Goal: Information Seeking & Learning: Learn about a topic

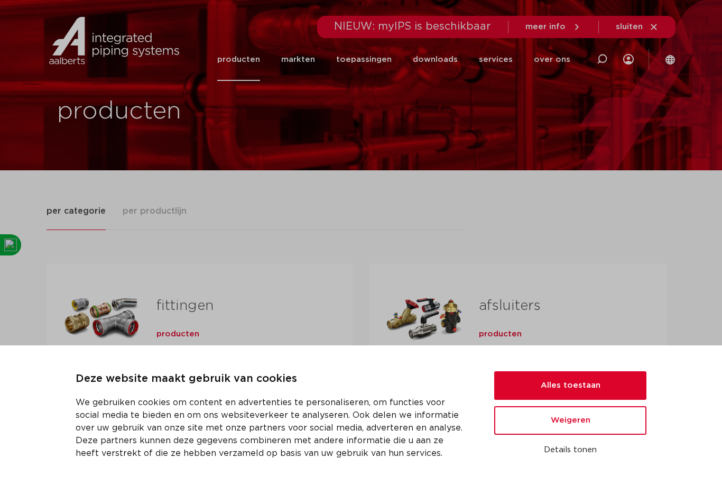
click at [605, 58] on icon at bounding box center [602, 59] width 11 height 11
click at [542, 389] on button "Alles toestaan" at bounding box center [570, 385] width 152 height 29
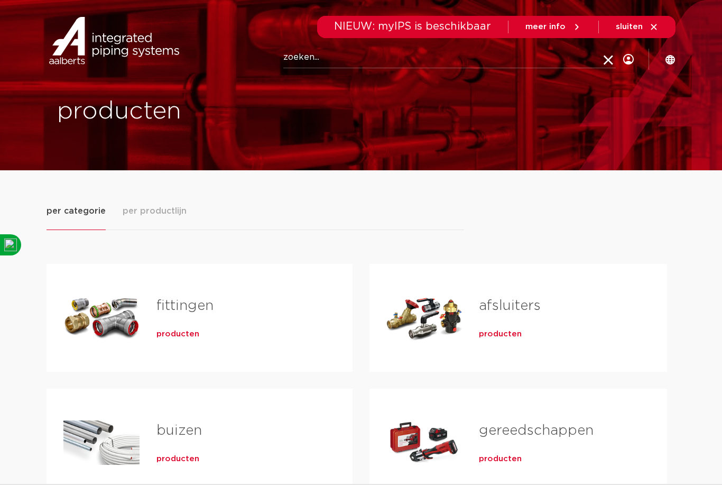
click at [282, 55] on div "Zoeken" at bounding box center [383, 58] width 491 height 47
click at [290, 58] on input "Zoeken" at bounding box center [449, 57] width 332 height 21
type input "Gevelkraan"
click button "Zoeken" at bounding box center [0, 0] width 0 height 0
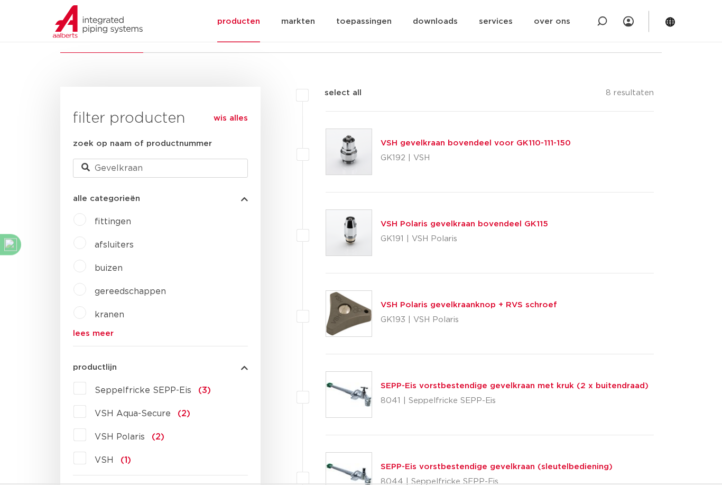
scroll to position [206, 0]
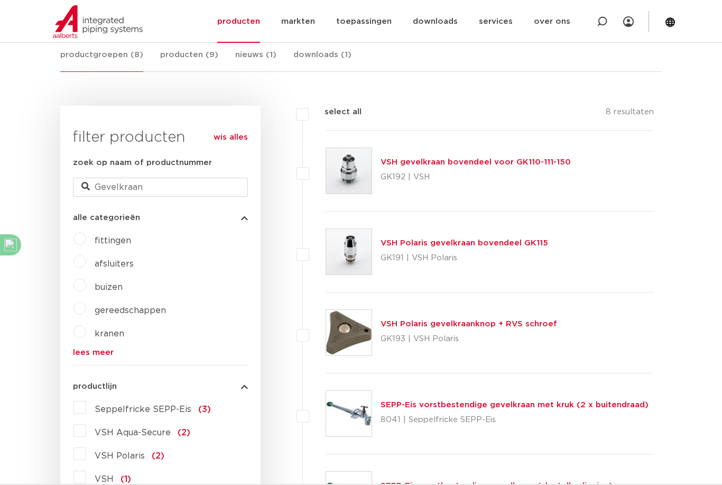
click at [326, 165] on label at bounding box center [326, 165] width 0 height 0
checkbox input "true"
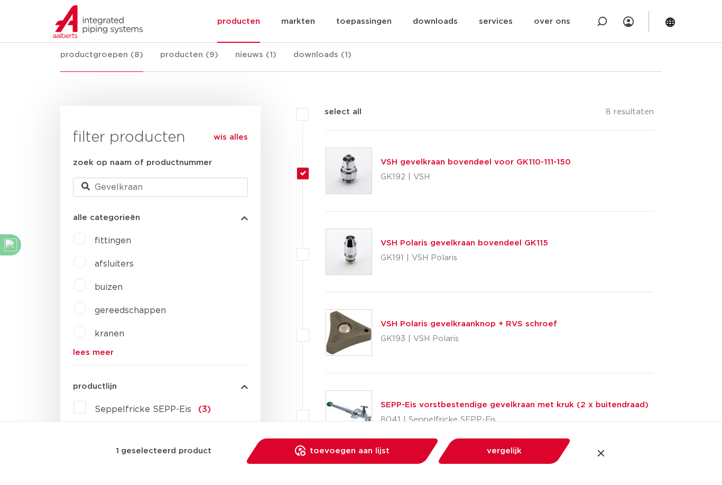
click at [390, 157] on div "VSH gevelkraan bovendeel voor GK110-111-150 GK192 | VSH" at bounding box center [475, 171] width 190 height 30
click at [393, 162] on link "VSH gevelkraan bovendeel voor GK110-111-150" at bounding box center [475, 162] width 190 height 8
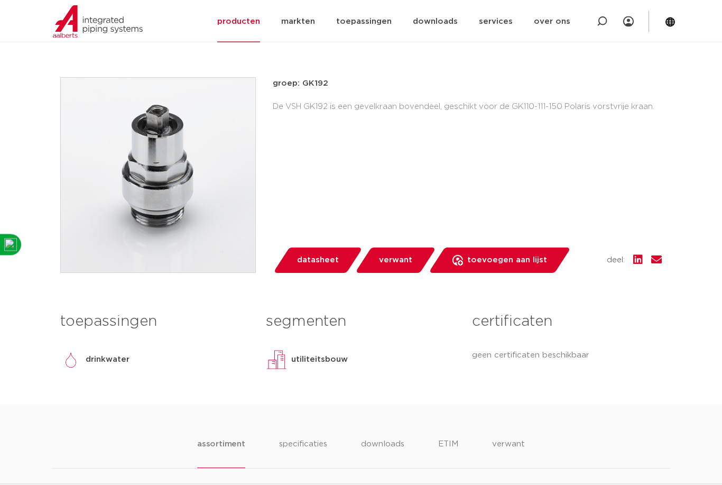
scroll to position [253, 0]
click at [331, 261] on span "datasheet" at bounding box center [318, 260] width 42 height 17
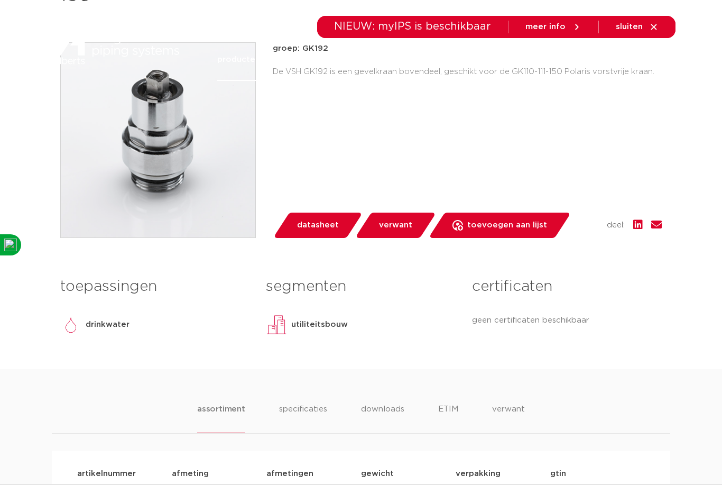
scroll to position [287, 0]
click at [397, 225] on span "verwant" at bounding box center [395, 225] width 33 height 17
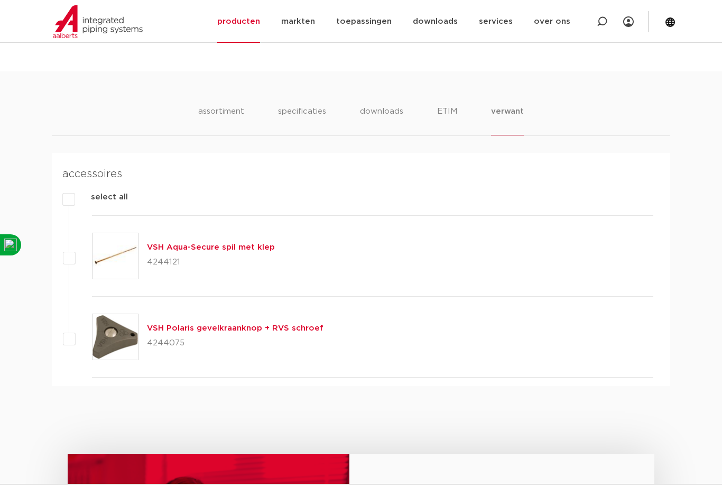
scroll to position [655, 0]
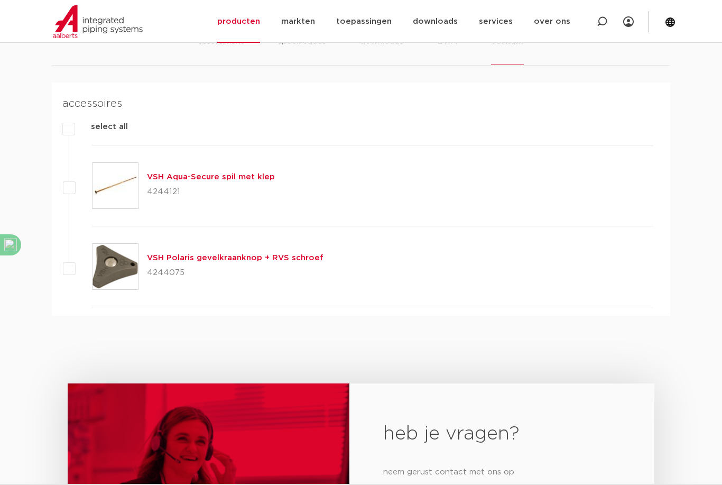
click at [202, 177] on link "VSH Aqua-Secure spil met klep" at bounding box center [211, 177] width 128 height 8
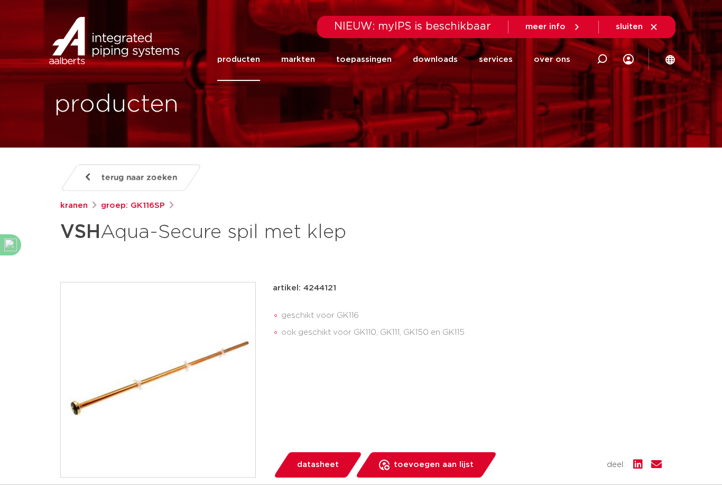
scroll to position [24, 0]
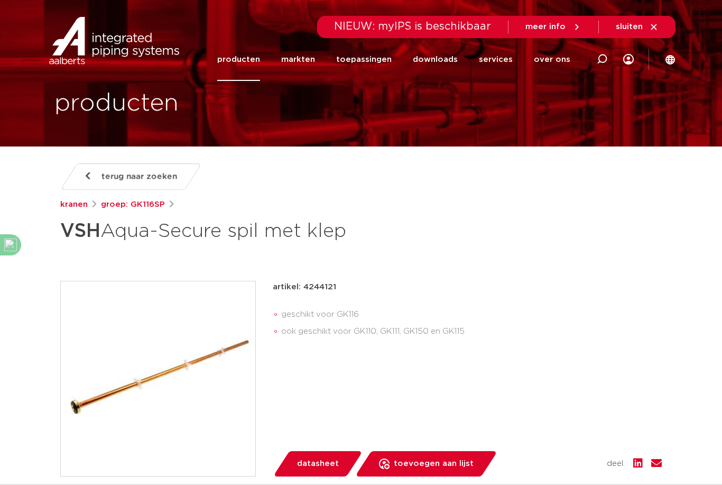
drag, startPoint x: 302, startPoint y: 283, endPoint x: 351, endPoint y: 282, distance: 48.6
click at [351, 282] on div "artikel: 4244121" at bounding box center [467, 287] width 389 height 13
copy p "4244121"
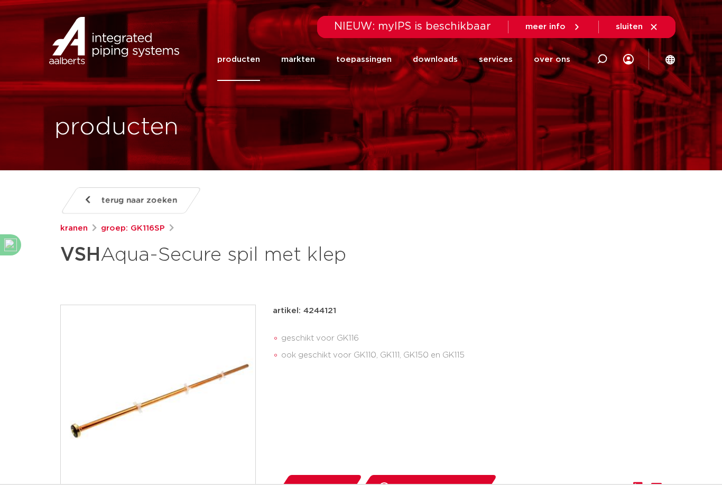
click at [87, 203] on icon at bounding box center [88, 200] width 5 height 8
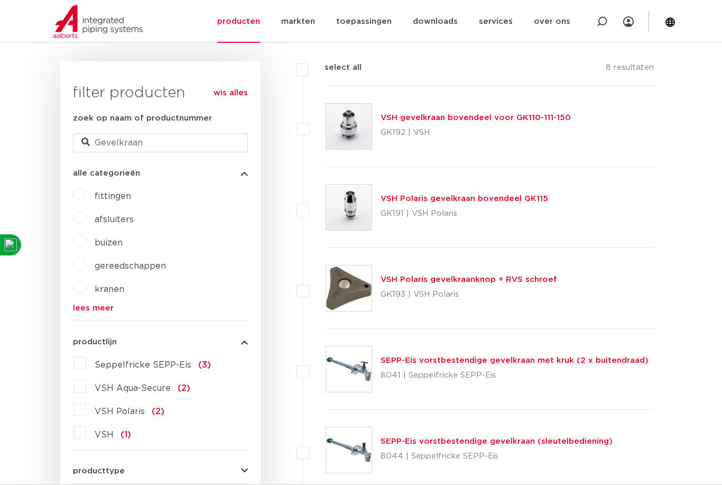
scroll to position [205, 0]
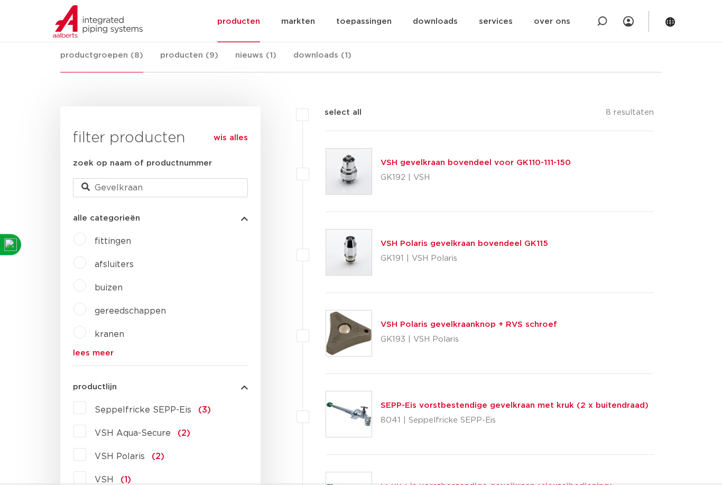
click at [425, 164] on link "VSH gevelkraan bovendeel voor GK110-111-150" at bounding box center [475, 163] width 190 height 8
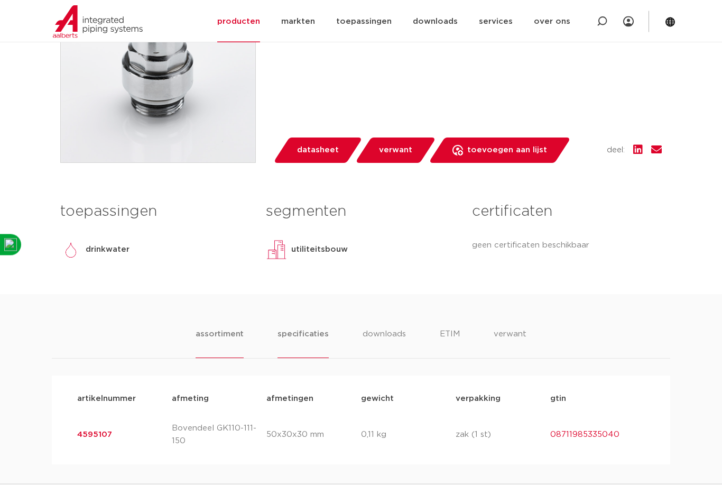
scroll to position [362, 0]
click at [405, 147] on span "verwant" at bounding box center [395, 150] width 33 height 17
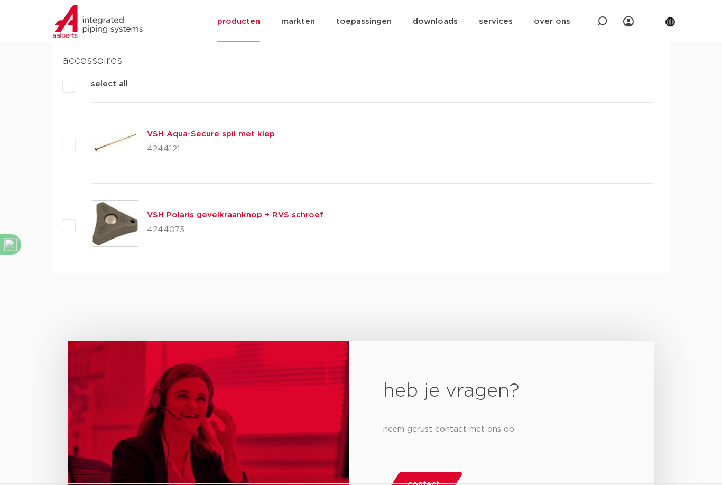
scroll to position [698, 0]
click at [227, 212] on link "VSH Polaris gevelkraanknop + RVS schroef" at bounding box center [235, 215] width 176 height 8
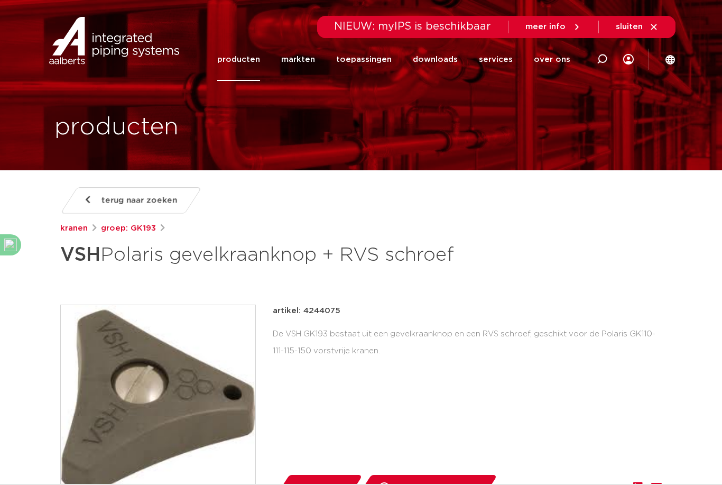
click at [251, 61] on link "producten" at bounding box center [238, 59] width 43 height 43
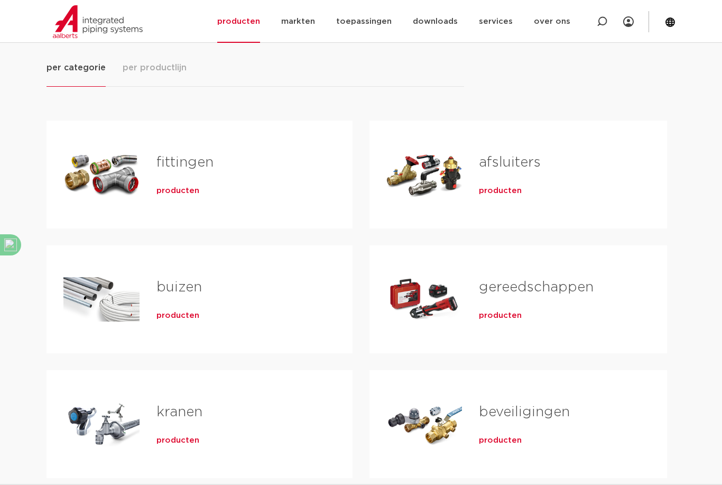
scroll to position [144, 0]
click at [189, 190] on span "producten" at bounding box center [177, 190] width 43 height 11
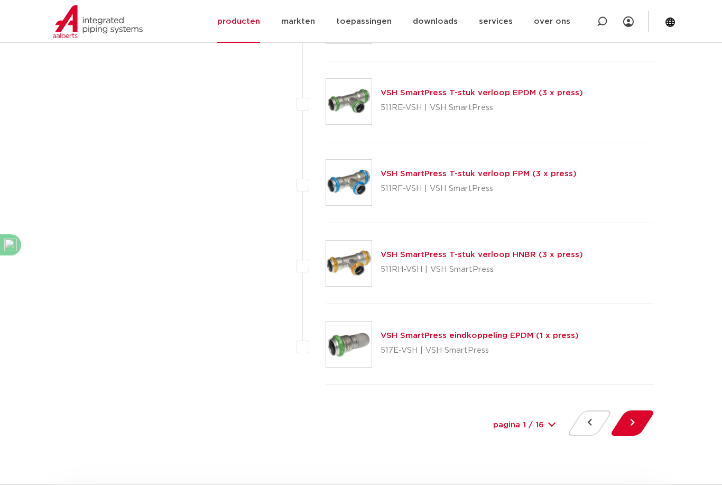
scroll to position [4889, 0]
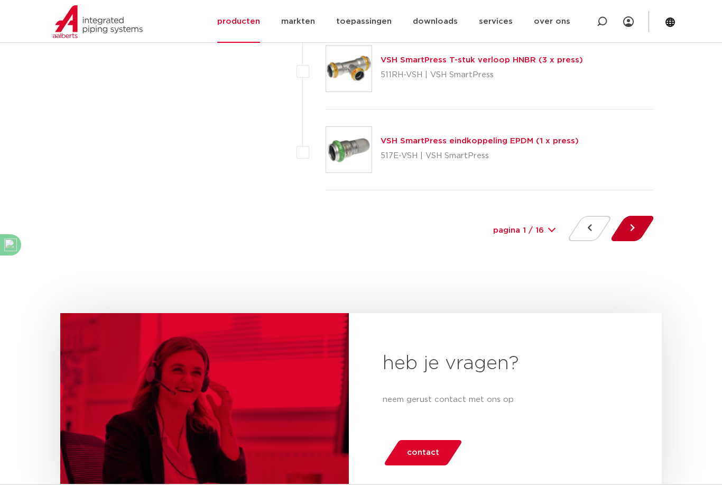
click at [628, 229] on button at bounding box center [632, 228] width 30 height 25
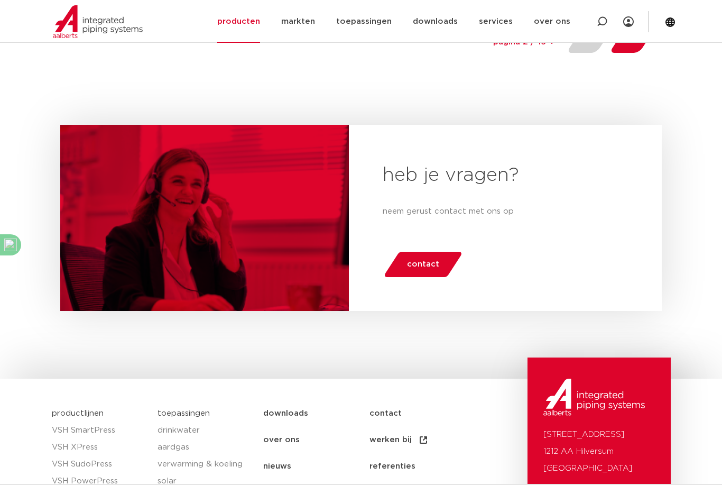
scroll to position [4990, 0]
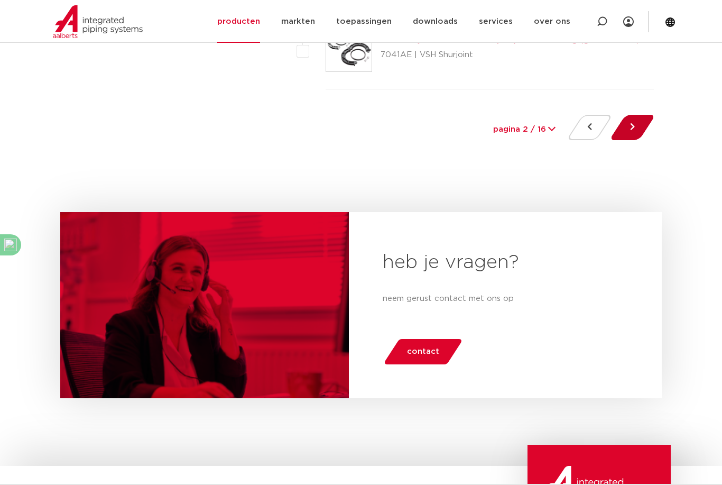
click at [622, 126] on button at bounding box center [632, 127] width 30 height 25
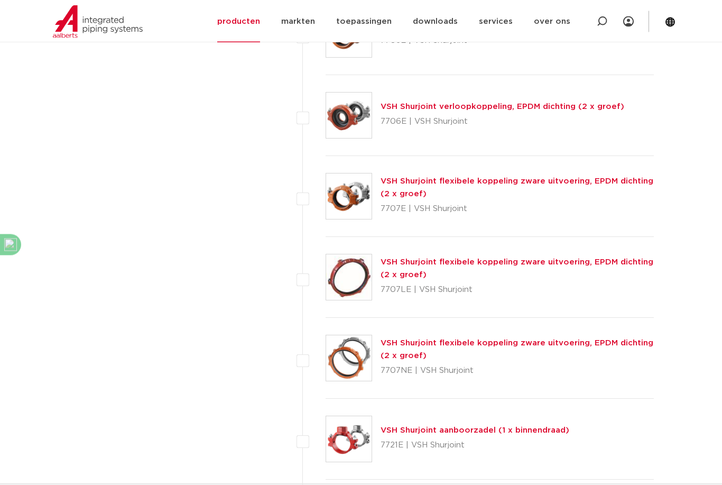
scroll to position [4356, 0]
